Goal: Understand process/instructions: Learn how to perform a task or action

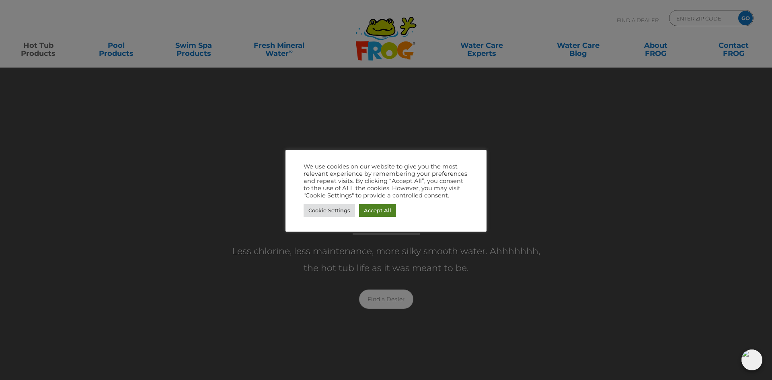
click at [385, 210] on link "Accept All" at bounding box center [377, 210] width 37 height 12
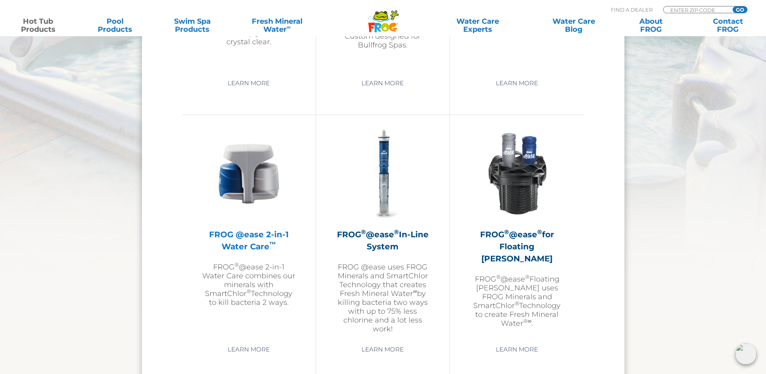
scroll to position [1045, 0]
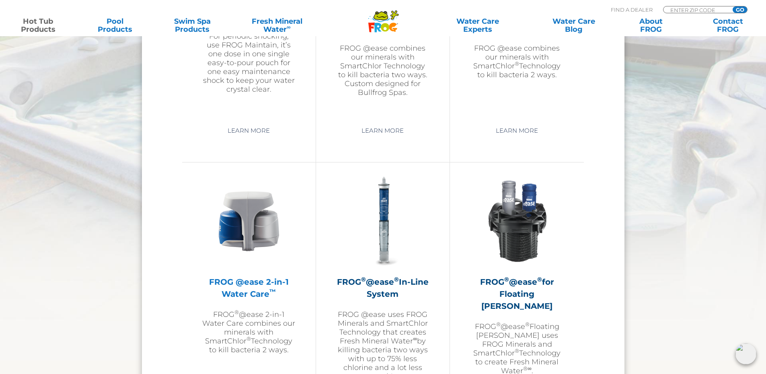
click at [250, 282] on h2 "FROG @ease 2-in-1 Water Care ™" at bounding box center [248, 288] width 93 height 24
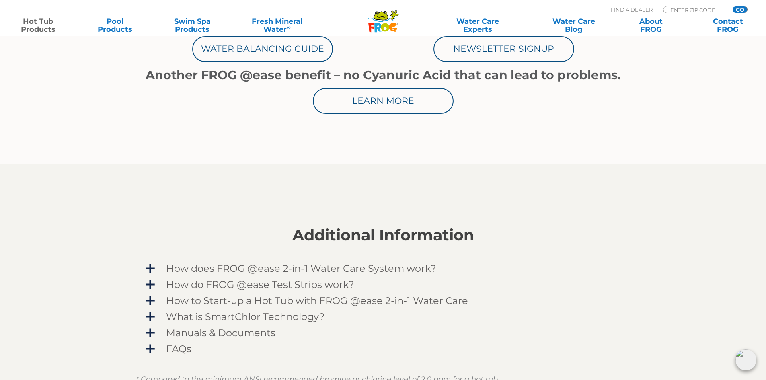
scroll to position [563, 0]
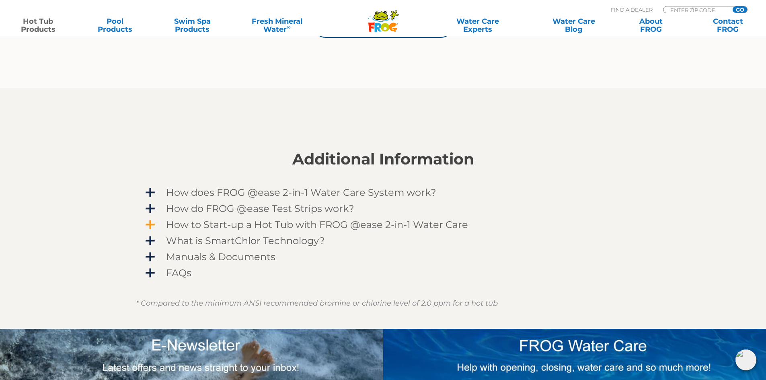
click at [154, 225] on span "How to Start-up a Hot Tub with FROG @ease 2-in-1 Water Care" at bounding box center [388, 224] width 468 height 11
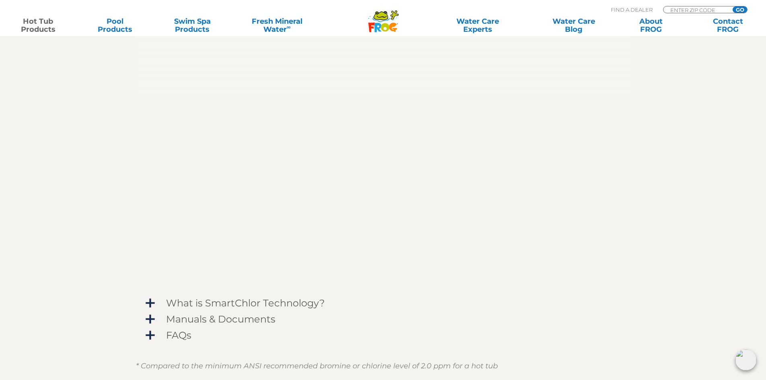
scroll to position [764, 0]
